Goal: Task Accomplishment & Management: Use online tool/utility

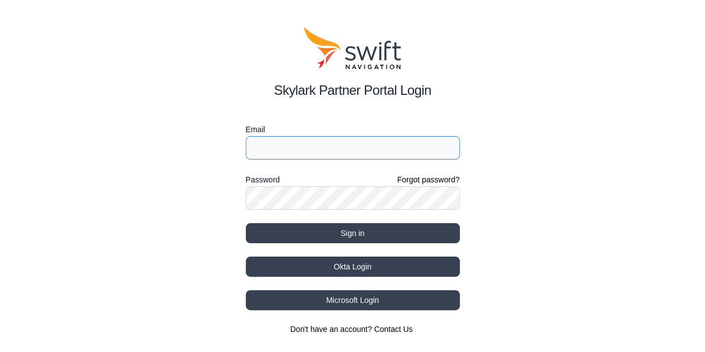
click at [264, 147] on input "Email" at bounding box center [353, 147] width 214 height 23
type input "rwalston@swift-nav.com"
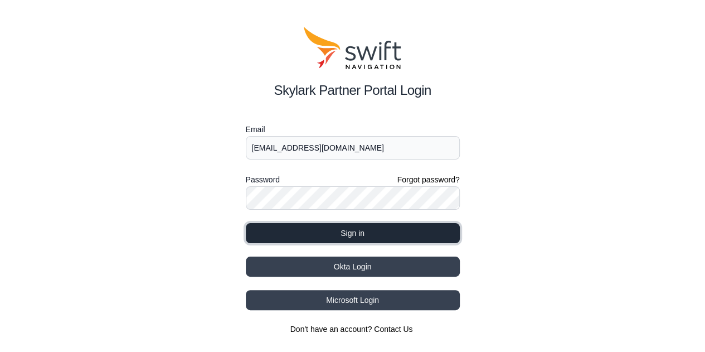
click at [337, 234] on button "Sign in" at bounding box center [353, 233] width 214 height 20
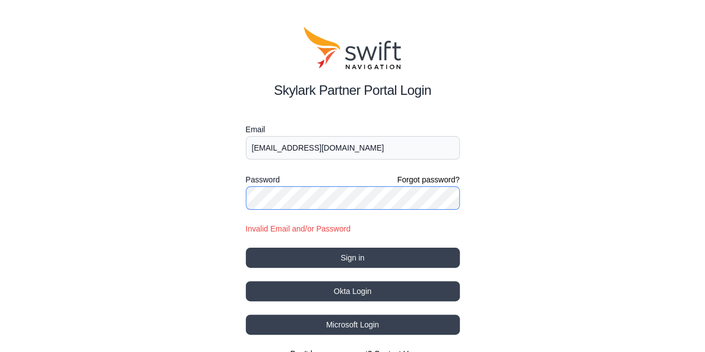
click at [229, 198] on div "Skylark Partner Portal Login Email rwalston@swift-nav.com Password Forgot passw…" at bounding box center [352, 193] width 705 height 386
click at [246, 248] on button "Sign in" at bounding box center [353, 258] width 214 height 20
click at [162, 244] on div "Skylark Partner Portal Login Email rwalston@swift-nav.com Password Forgot passw…" at bounding box center [352, 193] width 705 height 386
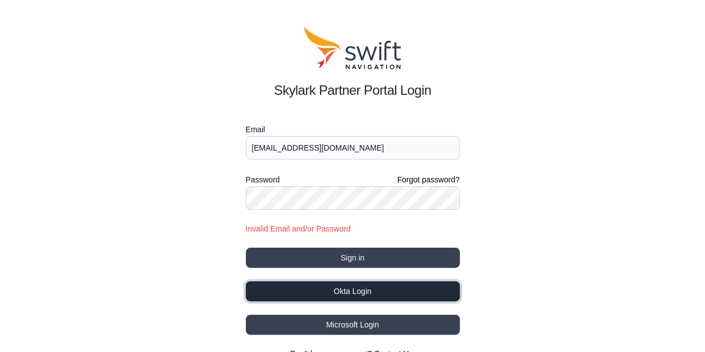
click at [337, 293] on button "Okta Login" at bounding box center [353, 291] width 214 height 20
click at [336, 293] on button "Okta Login" at bounding box center [353, 291] width 214 height 20
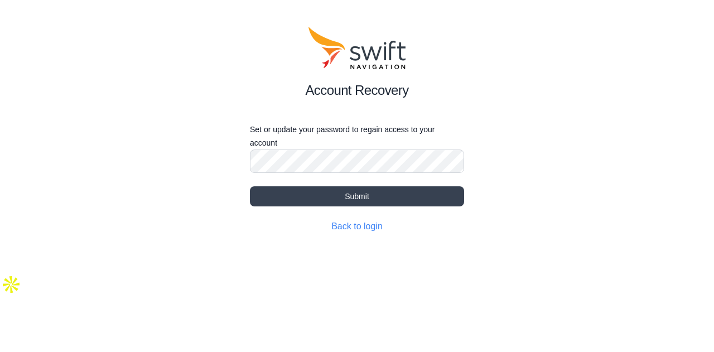
drag, startPoint x: 279, startPoint y: 288, endPoint x: 277, endPoint y: 282, distance: 7.1
click at [279, 288] on html "Account Recovery Set or update your password to regain access to your account S…" at bounding box center [357, 147] width 714 height 295
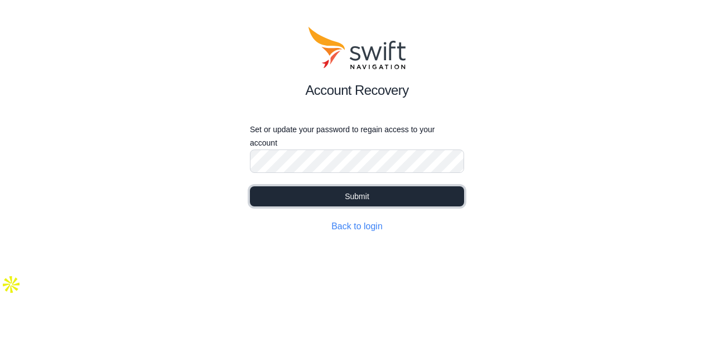
drag, startPoint x: 280, startPoint y: 201, endPoint x: 286, endPoint y: 200, distance: 6.2
click at [284, 200] on button "Submit" at bounding box center [357, 196] width 214 height 20
select select
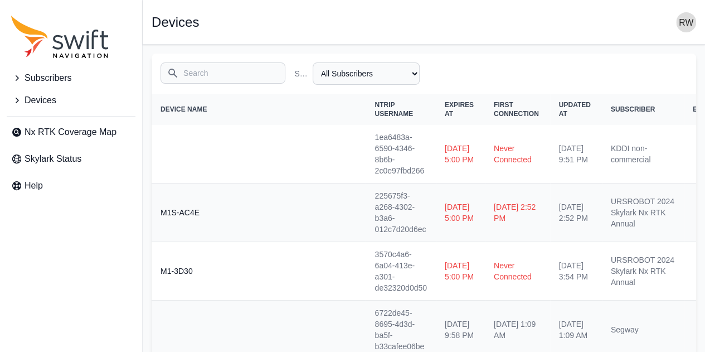
scroll to position [1, 0]
click at [71, 134] on span "Nx RTK Coverage Map" at bounding box center [71, 131] width 92 height 13
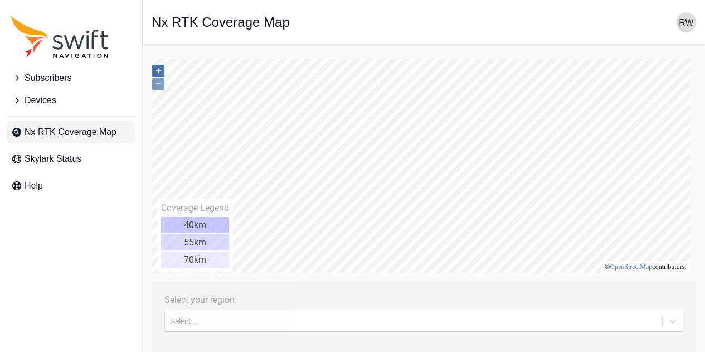
click at [158, 71] on button "+" at bounding box center [158, 71] width 12 height 12
click at [667, 321] on icon at bounding box center [672, 321] width 11 height 11
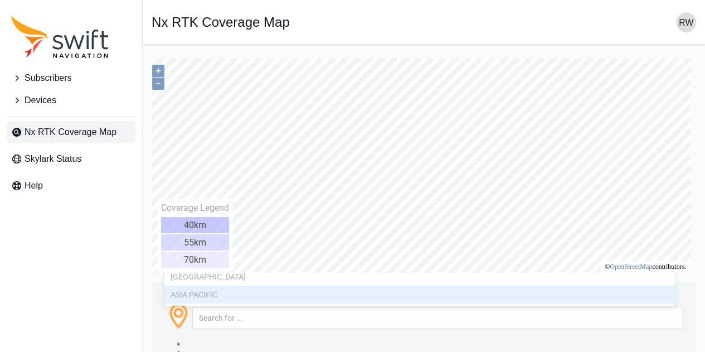
scroll to position [70, 0]
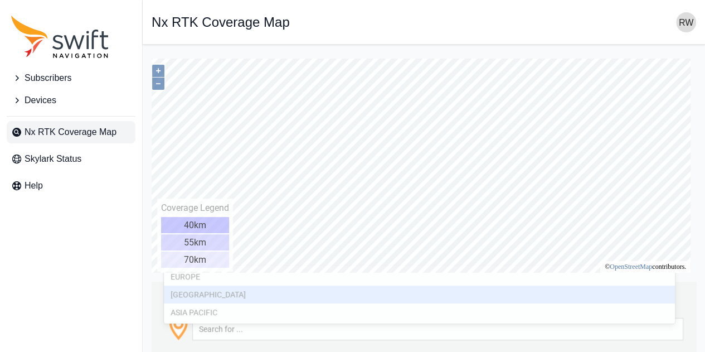
click at [233, 299] on div "[GEOGRAPHIC_DATA]" at bounding box center [419, 294] width 511 height 18
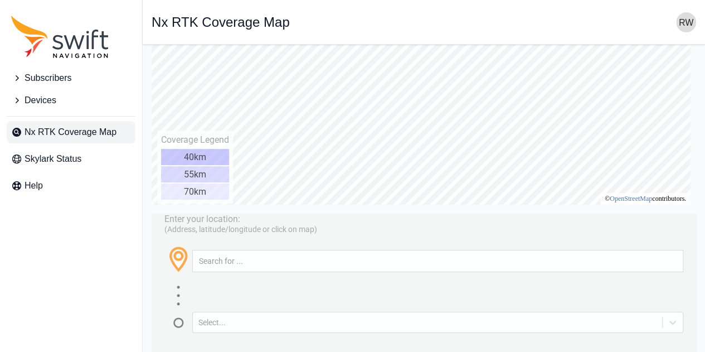
scroll to position [82, 0]
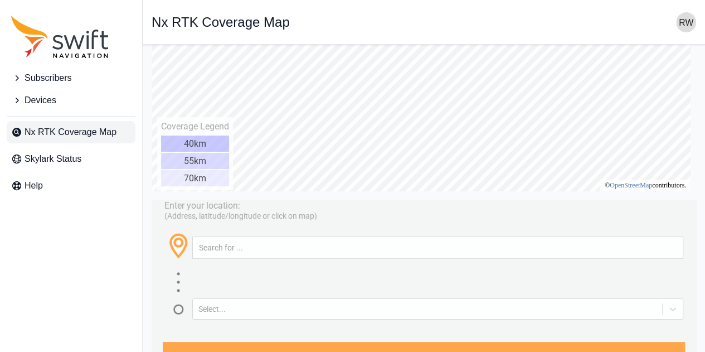
drag, startPoint x: 708, startPoint y: 156, endPoint x: 503, endPoint y: 240, distance: 221.3
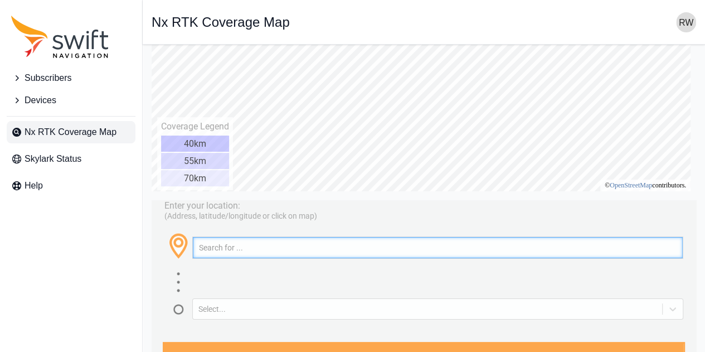
click at [273, 249] on input "text" at bounding box center [438, 247] width 490 height 21
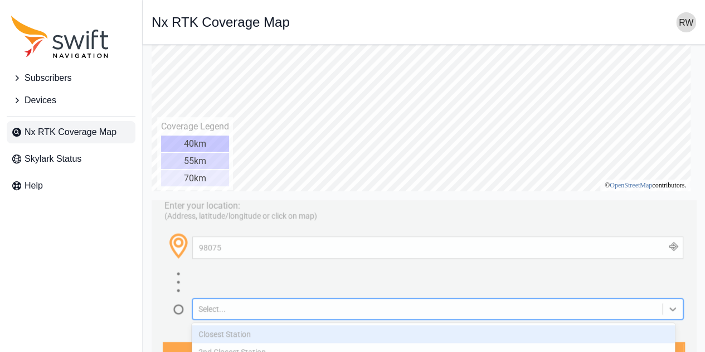
click at [216, 303] on div "Select..." at bounding box center [427, 308] width 469 height 11
click at [227, 278] on div at bounding box center [423, 283] width 519 height 25
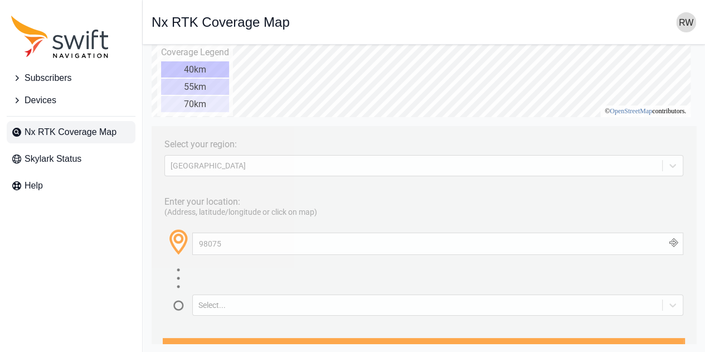
scroll to position [0, 0]
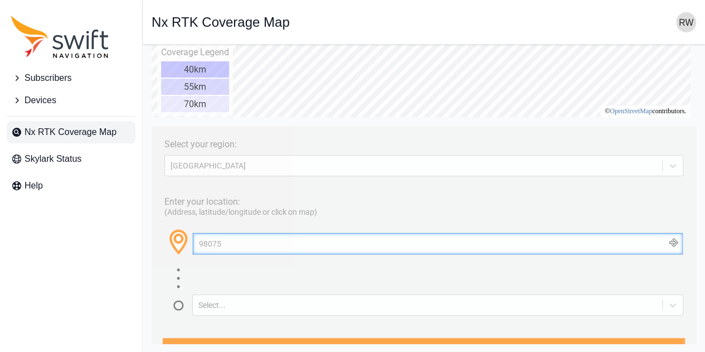
drag, startPoint x: 235, startPoint y: 242, endPoint x: 196, endPoint y: 243, distance: 39.0
click at [196, 243] on div "98075" at bounding box center [437, 243] width 491 height 22
paste input "47.5857° N"
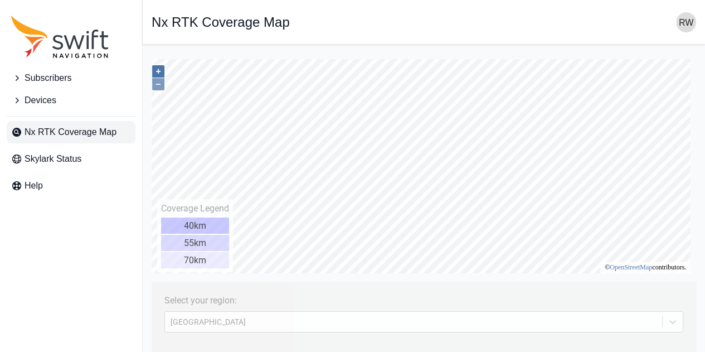
click at [156, 70] on button "+" at bounding box center [158, 71] width 12 height 12
click at [158, 67] on button "+" at bounding box center [158, 71] width 12 height 12
click at [157, 71] on button "+" at bounding box center [158, 71] width 12 height 12
type input "47.586°, -122.063°"
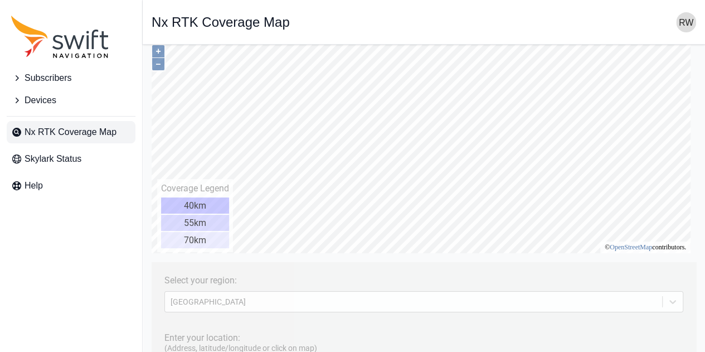
scroll to position [3, 0]
